Goal: Information Seeking & Learning: Compare options

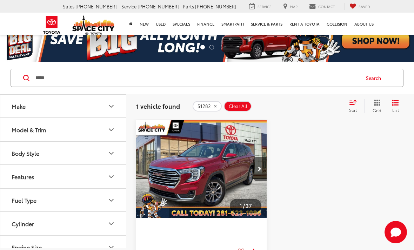
click at [289, 74] on input "*****" at bounding box center [197, 77] width 324 height 17
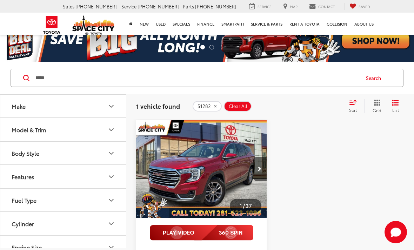
click at [273, 82] on input "*****" at bounding box center [197, 77] width 324 height 17
type input "*"
type input "*******"
click at [370, 80] on button "Search" at bounding box center [375, 78] width 32 height 18
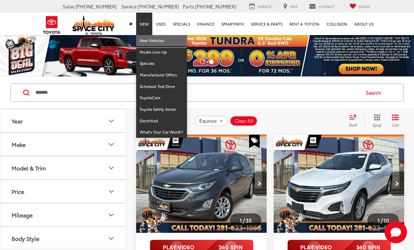
click at [162, 45] on link "New Vehicles" at bounding box center [161, 41] width 51 height 12
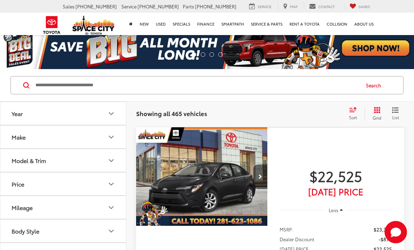
scroll to position [18, 0]
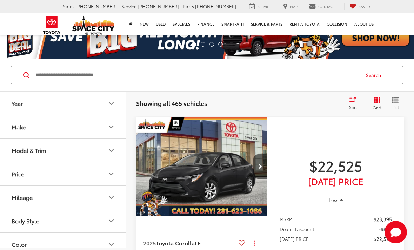
click at [109, 153] on icon "Model & Trim" at bounding box center [111, 150] width 8 height 8
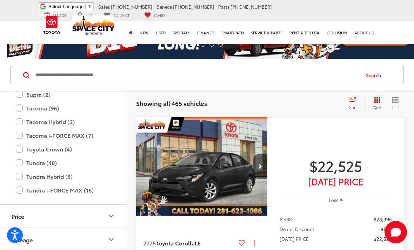
scroll to position [376, 0]
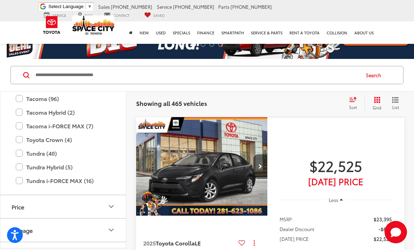
click at [23, 151] on label "Tundra (40)" at bounding box center [63, 153] width 95 height 12
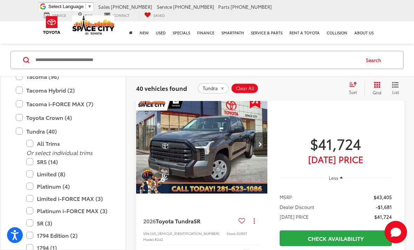
click at [32, 165] on label "SR5 (14)" at bounding box center [68, 162] width 84 height 12
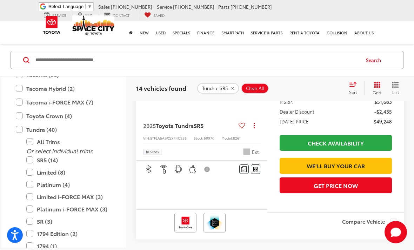
scroll to position [413, 0]
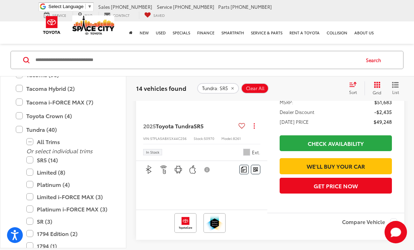
click at [120, 185] on div "Toyota Supra (2) All Trims Or select individual trims 3.0 Premium (1) MkV Final…" at bounding box center [63, 39] width 126 height 554
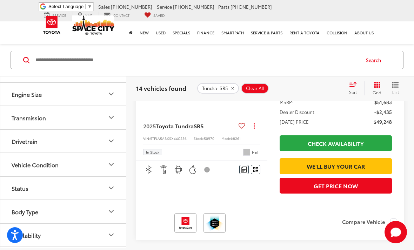
scroll to position [629, 0]
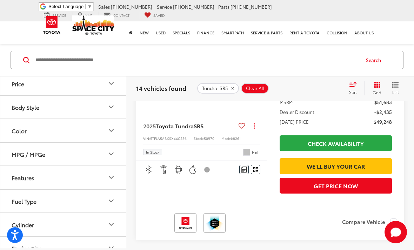
click at [109, 181] on icon "Features" at bounding box center [111, 177] width 8 height 8
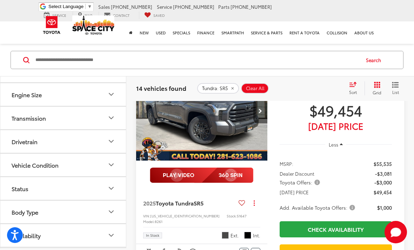
scroll to position [598, 0]
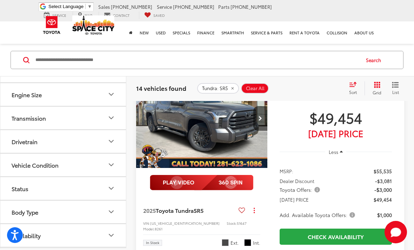
click at [261, 121] on icon "Next image" at bounding box center [261, 118] width 4 height 5
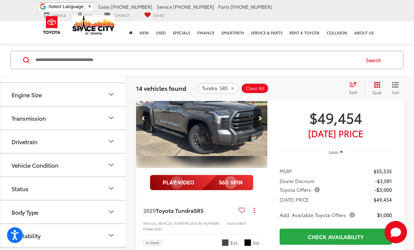
click at [262, 131] on button "Next image" at bounding box center [260, 118] width 14 height 25
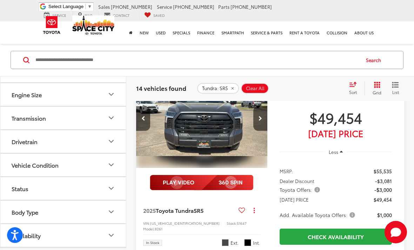
click at [263, 131] on button "Next image" at bounding box center [260, 118] width 14 height 25
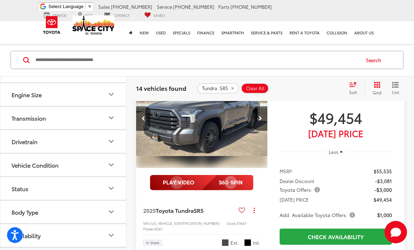
click at [261, 121] on icon "Next image" at bounding box center [261, 118] width 4 height 5
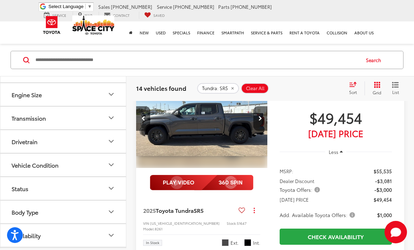
click at [260, 121] on icon "Next image" at bounding box center [261, 118] width 4 height 5
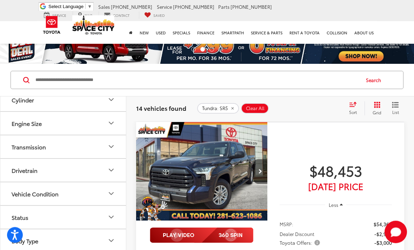
scroll to position [0, 0]
